Goal: Task Accomplishment & Management: Manage account settings

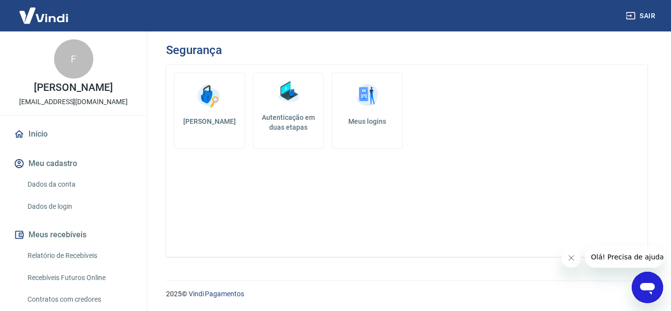
click at [81, 162] on button "Meu cadastro" at bounding box center [73, 164] width 123 height 22
click at [303, 108] on link "Autenticação em duas etapas" at bounding box center [288, 111] width 71 height 76
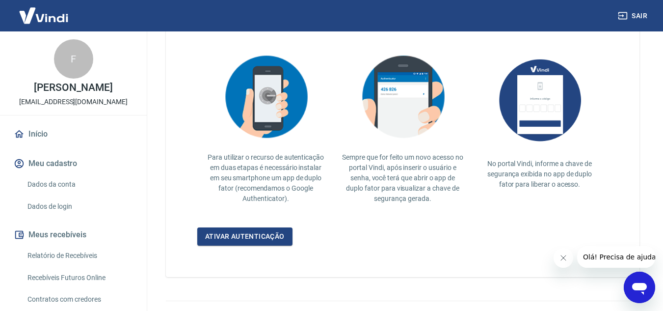
scroll to position [216, 0]
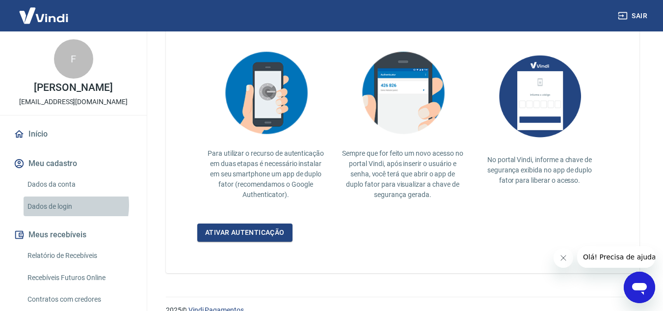
click at [64, 205] on link "Dados de login" at bounding box center [79, 206] width 111 height 20
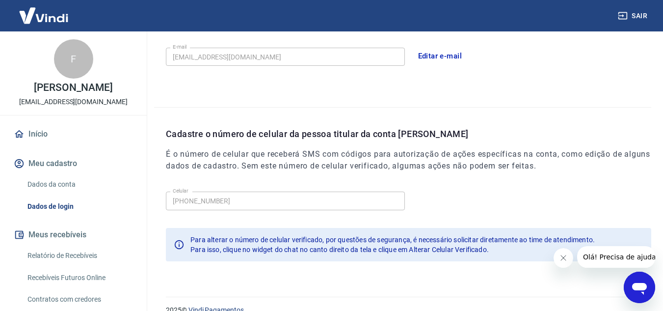
click at [560, 258] on icon "Fechar mensagem da empresa" at bounding box center [563, 258] width 8 height 8
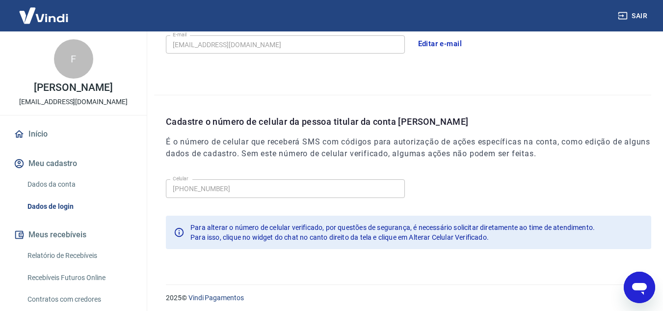
scroll to position [318, 0]
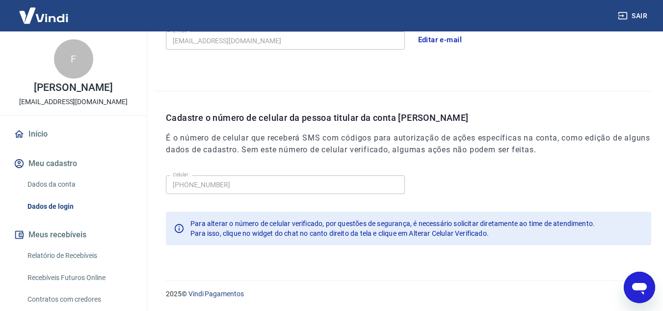
click at [639, 288] on icon "Abrir janela de mensagens" at bounding box center [639, 289] width 15 height 12
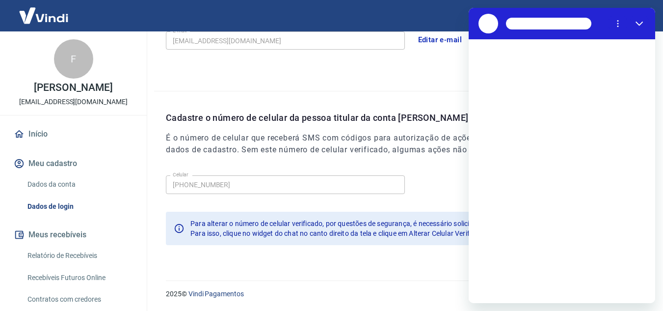
scroll to position [0, 0]
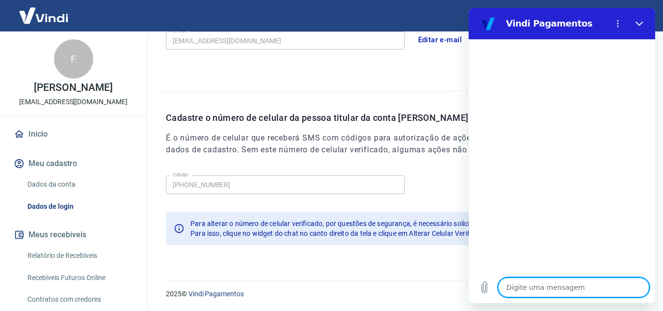
click at [560, 285] on textarea at bounding box center [573, 287] width 151 height 20
type textarea "A"
type textarea "x"
type textarea "AL"
type textarea "x"
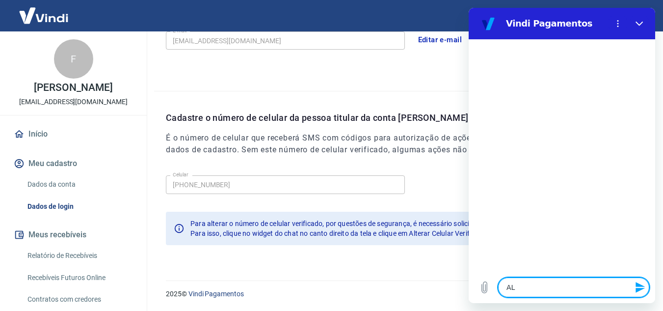
type textarea "ALT"
type textarea "x"
type textarea "ALTE"
type textarea "x"
type textarea "ALTER"
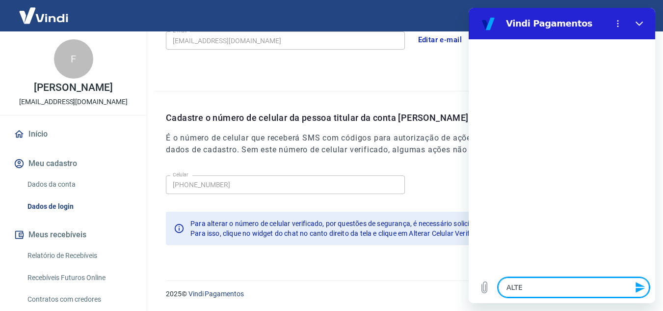
type textarea "x"
type textarea "ALTERA"
type textarea "x"
type textarea "ALTERAR"
type textarea "x"
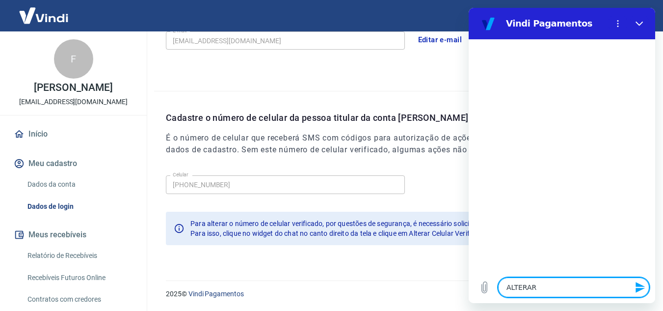
type textarea "ALTERAR"
type textarea "x"
type textarea "ALTERAR C"
type textarea "x"
type textarea "ALTERAR CE"
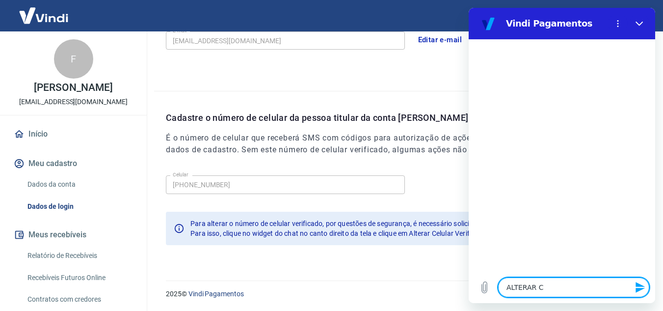
type textarea "x"
type textarea "ALTERAR CEL"
type textarea "x"
type textarea "ALTERAR CELU"
type textarea "x"
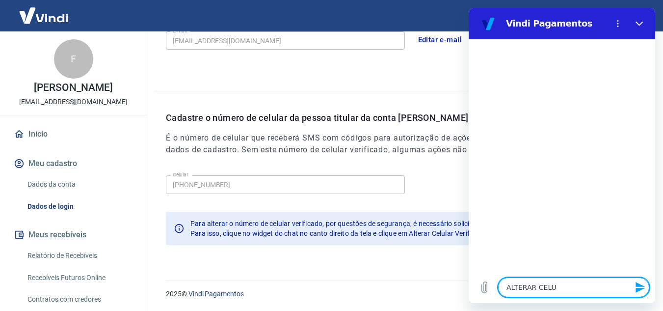
type textarea "ALTERAR CELUL"
type textarea "x"
type textarea "ALTERAR CELULA"
type textarea "x"
type textarea "ALTERAR CELULAR"
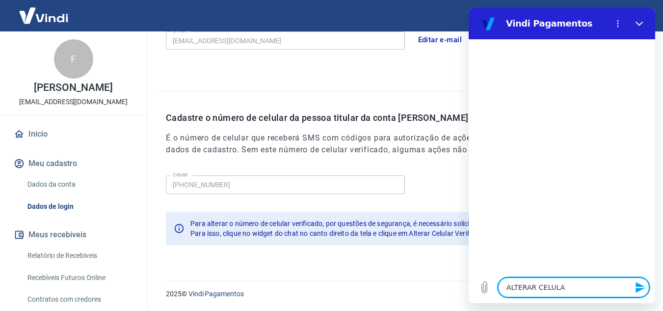
type textarea "x"
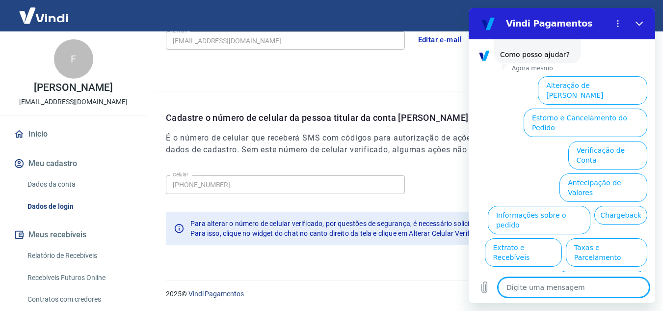
scroll to position [72, 0]
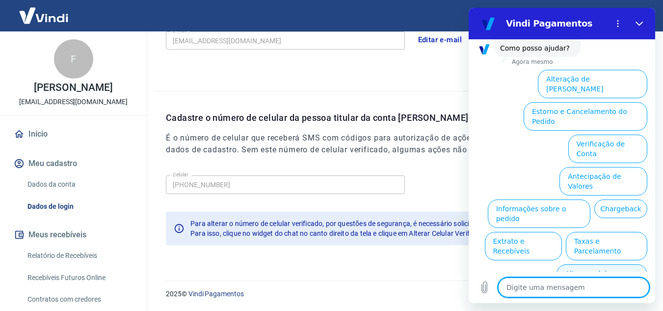
click at [584, 264] on button "Alterar celular verificado" at bounding box center [602, 278] width 91 height 28
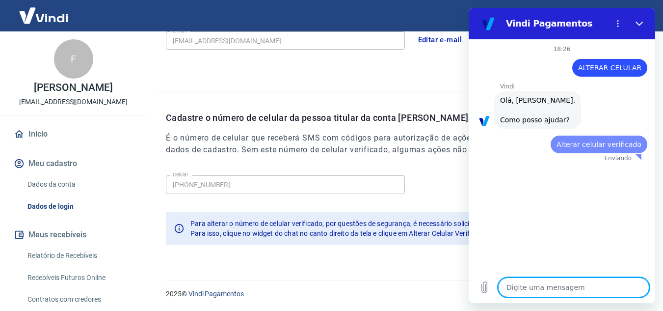
scroll to position [0, 0]
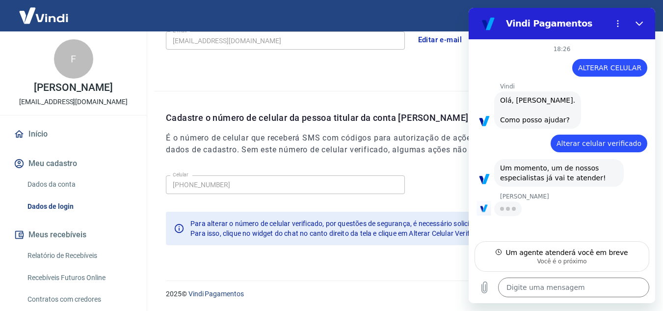
type textarea "x"
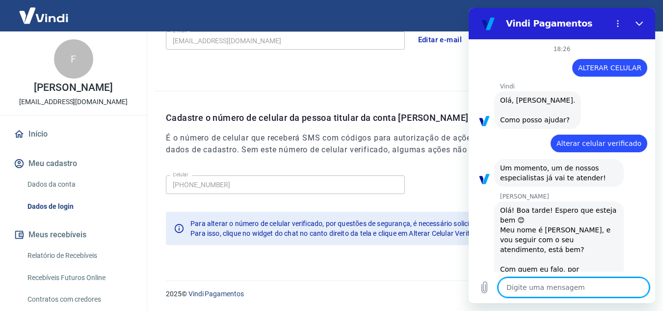
scroll to position [8, 0]
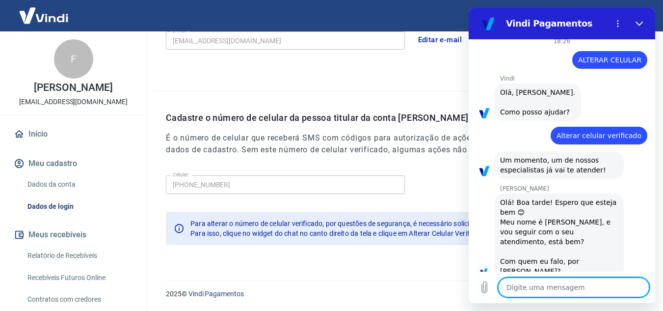
click at [589, 279] on textarea at bounding box center [573, 287] width 151 height 20
type textarea "O"
type textarea "x"
type textarea "Ol"
type textarea "x"
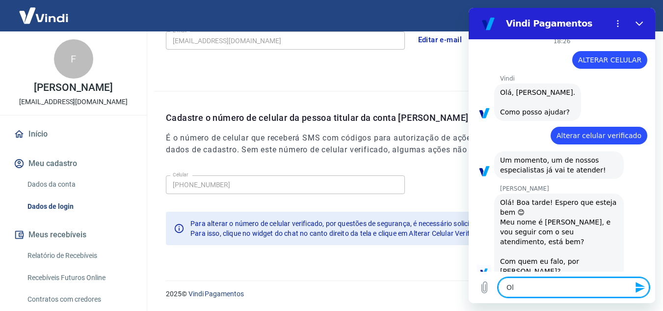
type textarea "[PERSON_NAME]"
type textarea "x"
type textarea "[PERSON_NAME]"
type textarea "x"
type textarea "[PERSON_NAME]"
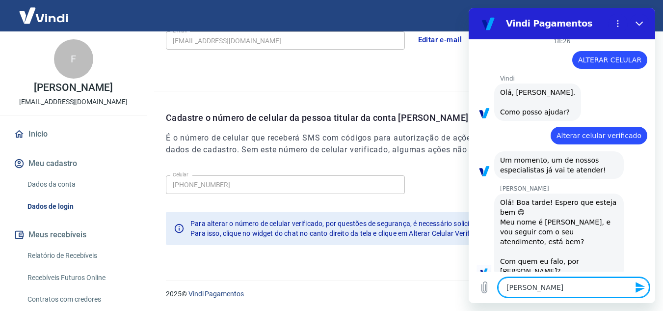
type textarea "x"
type textarea "[PERSON_NAME]"
type textarea "x"
type textarea "[PERSON_NAME]"
type textarea "x"
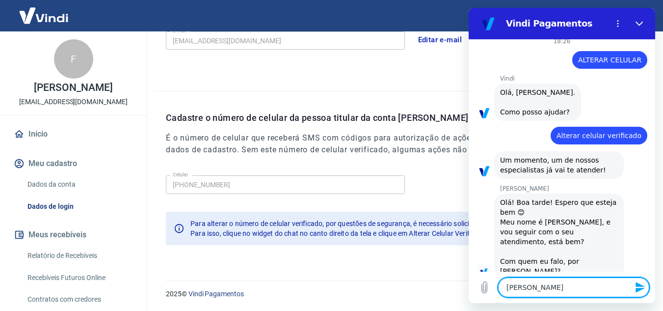
type textarea "[PERSON_NAME]"
type textarea "x"
type textarea "[PERSON_NAME]"
type textarea "x"
type textarea "[PERSON_NAME]"
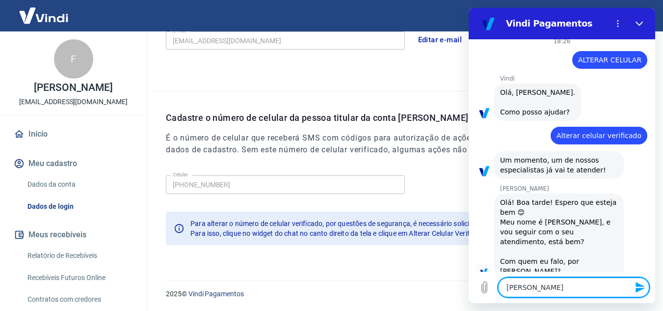
type textarea "x"
type textarea "[PERSON_NAME]"
type textarea "x"
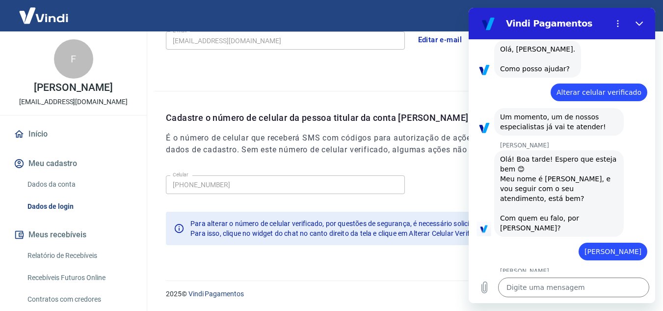
scroll to position [50, 0]
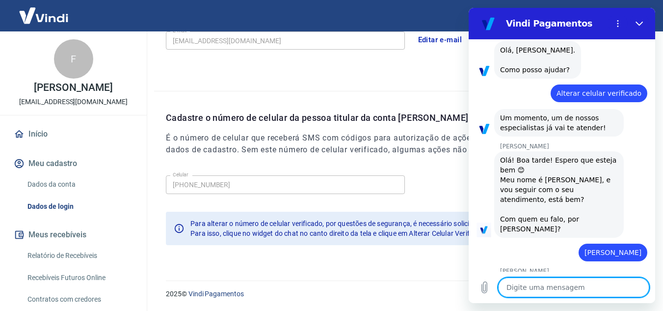
click at [569, 289] on textarea at bounding box center [573, 287] width 151 height 20
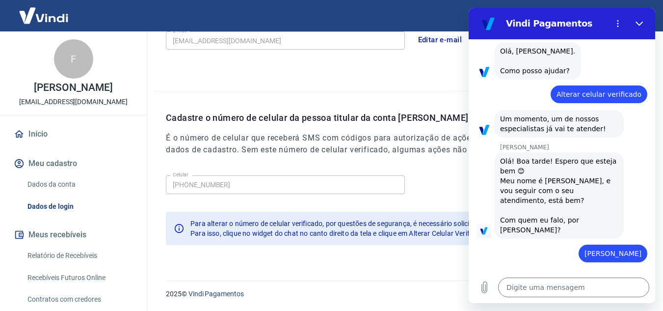
type textarea "x"
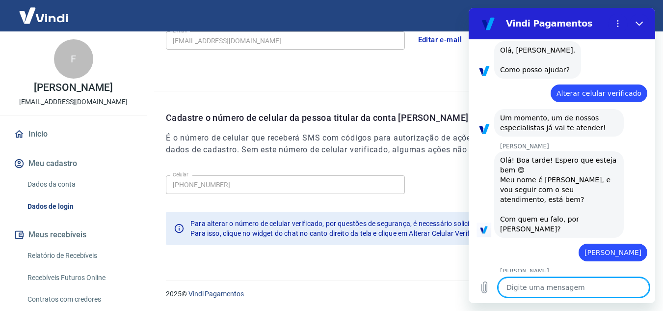
scroll to position [64, 0]
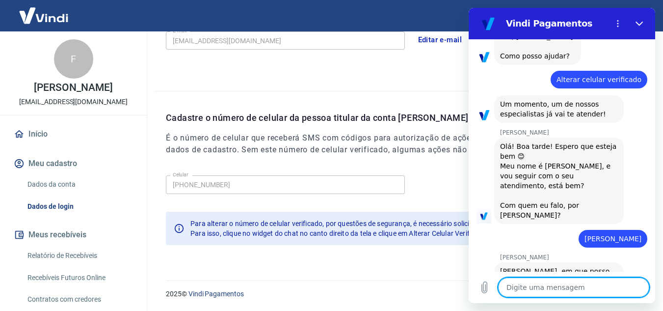
click at [562, 286] on textarea at bounding box center [573, 287] width 151 height 20
type textarea "P"
type textarea "x"
type textarea "Pr"
type textarea "x"
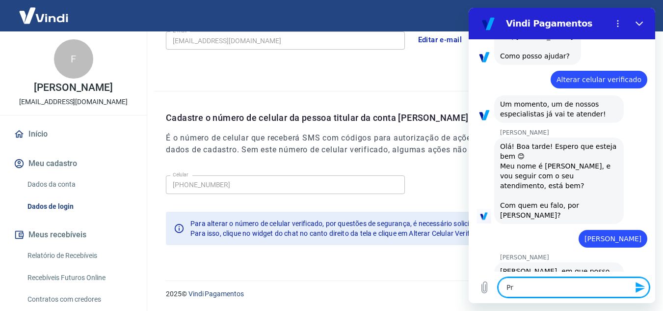
type textarea "Pre"
type textarea "x"
type textarea "Prec"
type textarea "x"
type textarea "Preci"
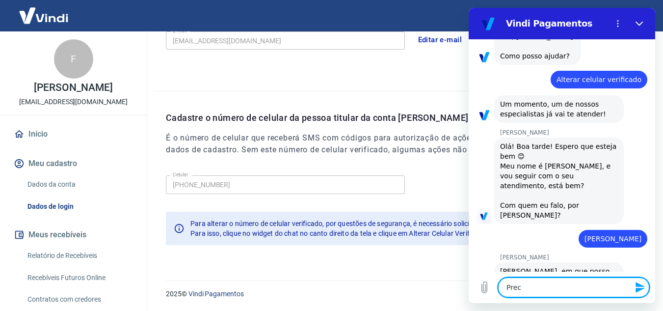
type textarea "x"
type textarea "Precis"
type textarea "x"
type textarea "Preciso"
type textarea "x"
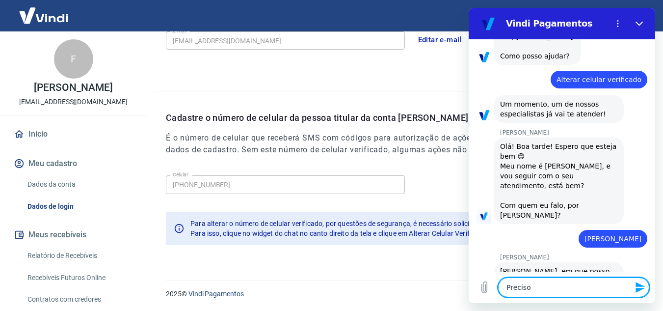
type textarea "Preciso"
type textarea "x"
type textarea "Preciso a"
type textarea "x"
type textarea "Preciso al"
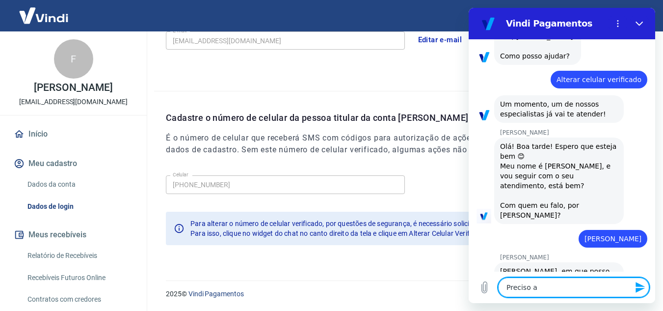
type textarea "x"
type textarea "Preciso alt"
type textarea "x"
type textarea "Preciso alte"
type textarea "x"
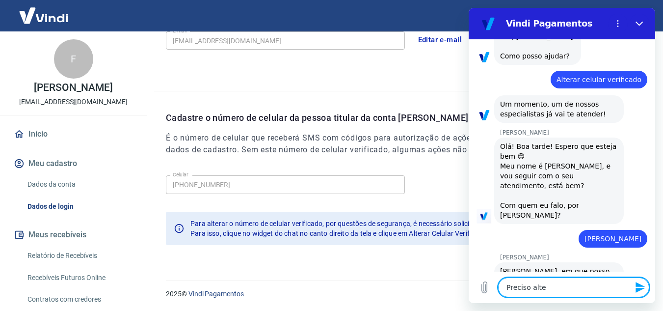
type textarea "Preciso alter"
type textarea "x"
type textarea "Preciso altera"
type textarea "x"
type textarea "Preciso alterar"
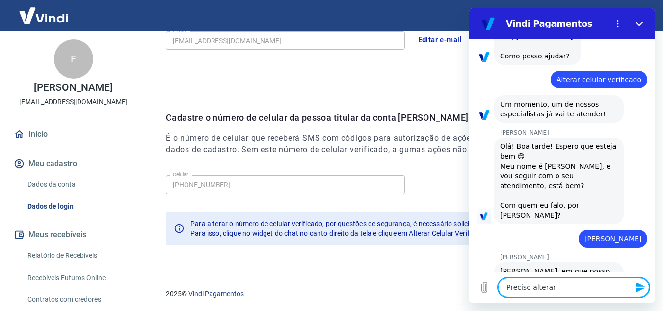
type textarea "x"
type textarea "Preciso alterar"
type textarea "x"
type textarea "Preciso alterar o"
type textarea "x"
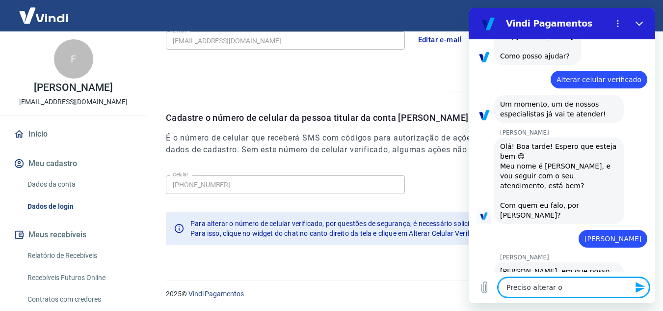
type textarea "Preciso alterar o"
type textarea "x"
type textarea "Preciso alterar o t"
type textarea "x"
type textarea "Preciso alterar o te"
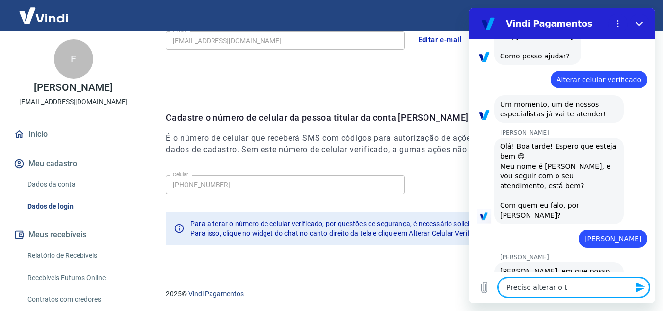
type textarea "x"
type textarea "Preciso alterar o tel"
type textarea "x"
type textarea "Preciso alterar o tele"
type textarea "x"
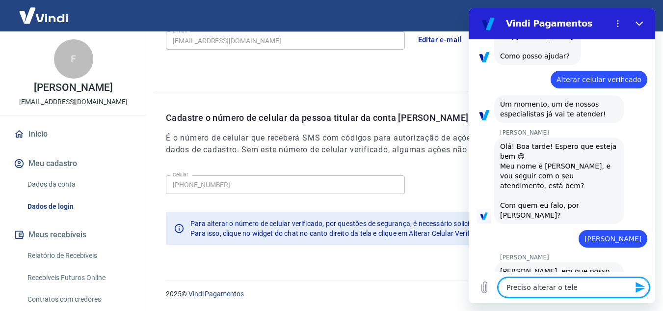
type textarea "Preciso alterar o telef"
type textarea "x"
type textarea "Preciso alterar o telefo"
type textarea "x"
type textarea "Preciso alterar o telefon"
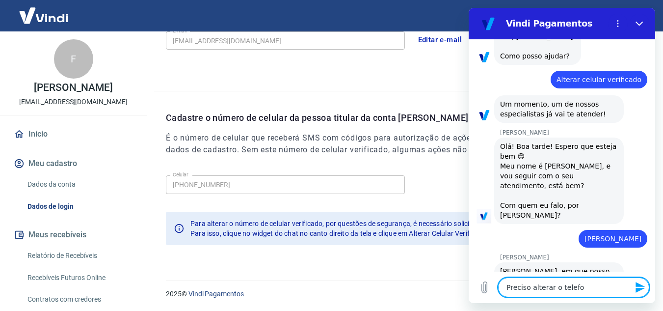
type textarea "x"
type textarea "Preciso alterar o telefone"
type textarea "x"
type textarea "Preciso alterar o telefone"
type textarea "x"
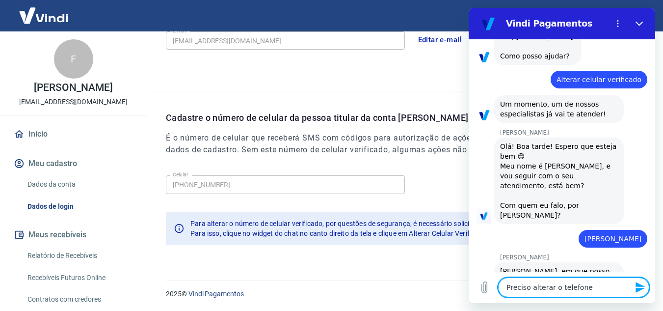
type textarea "Preciso alterar o telefone d"
type textarea "x"
type textarea "Preciso alterar o telefone de"
type textarea "x"
type textarea "Preciso alterar o telefone de"
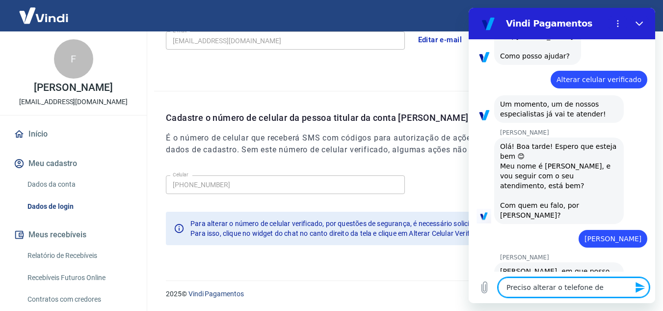
type textarea "x"
type textarea "Preciso alterar o telefone de c"
type textarea "x"
type textarea "Preciso alterar o telefone de ca"
type textarea "x"
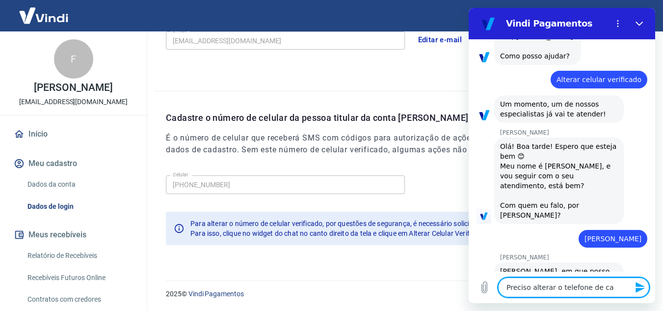
type textarea "Preciso alterar o telefone de cad"
type textarea "x"
type textarea "Preciso alterar o telefone de cada"
type textarea "x"
type textarea "Preciso alterar o telefone de cadas"
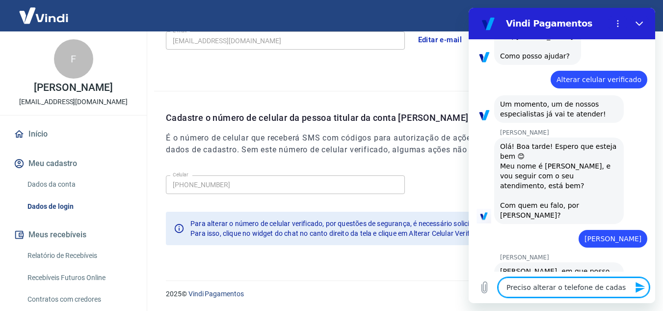
type textarea "x"
type textarea "Preciso alterar o telefone de cadast"
type textarea "x"
type textarea "Preciso alterar o telefone de cadastr"
type textarea "x"
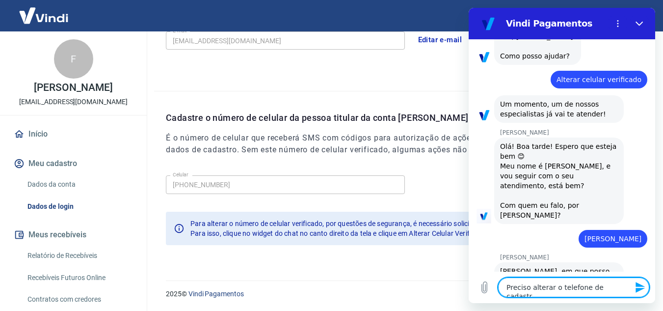
type textarea "Preciso alterar o telefone de cadastro"
type textarea "x"
type textarea "Preciso alterar o telefone de cadastro"
type textarea "x"
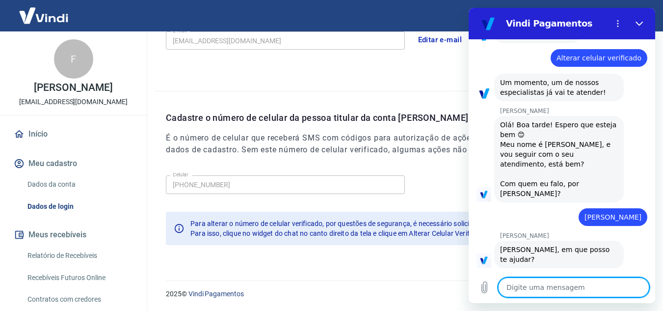
scroll to position [87, 0]
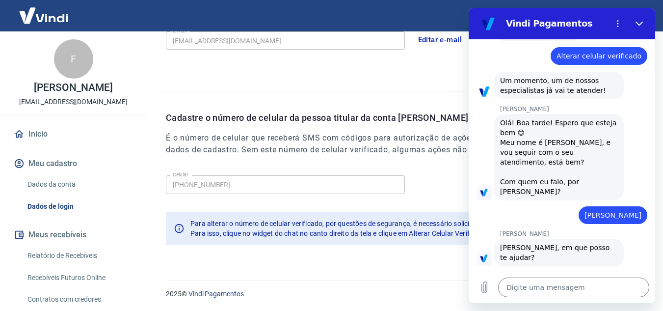
type textarea "x"
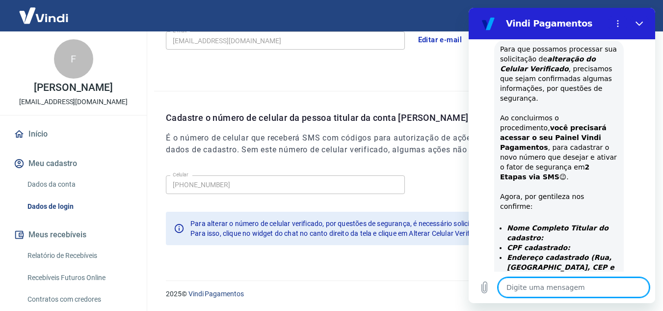
scroll to position [401, 0]
